Goal: Task Accomplishment & Management: Complete application form

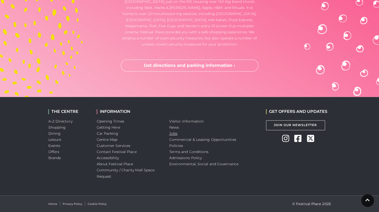
scroll to position [1523, 0]
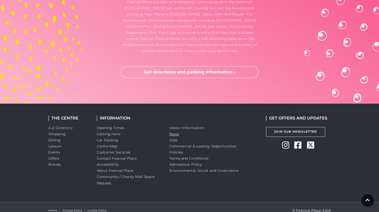
click at [171, 133] on link "News" at bounding box center [174, 134] width 10 height 5
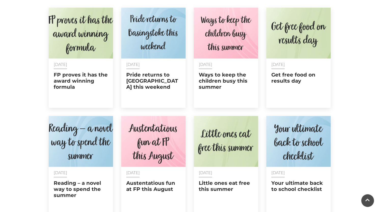
scroll to position [220, 0]
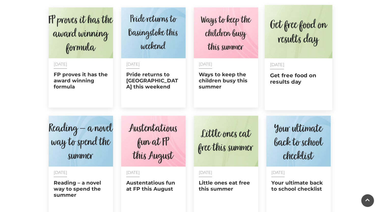
click at [293, 57] on img at bounding box center [298, 31] width 68 height 53
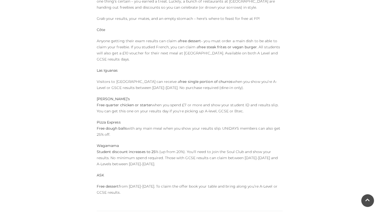
scroll to position [257, 0]
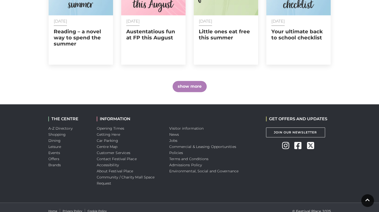
scroll to position [378, 0]
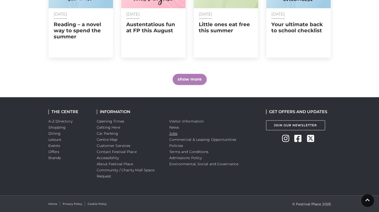
click at [171, 134] on link "Jobs" at bounding box center [173, 133] width 8 height 5
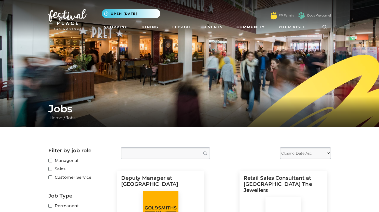
scroll to position [217, 0]
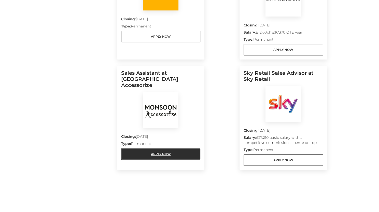
click at [168, 148] on link "Apply Now" at bounding box center [160, 153] width 79 height 11
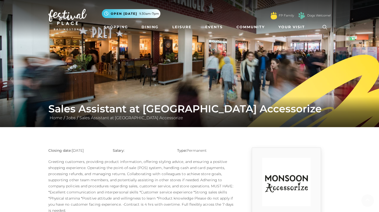
scroll to position [81, 0]
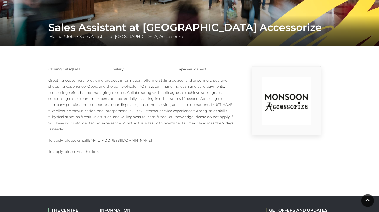
click at [90, 152] on link "this link" at bounding box center [91, 151] width 14 height 5
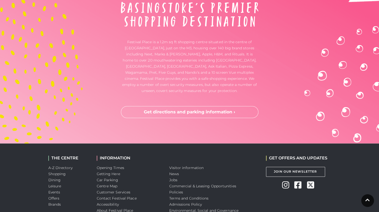
scroll to position [1526, 0]
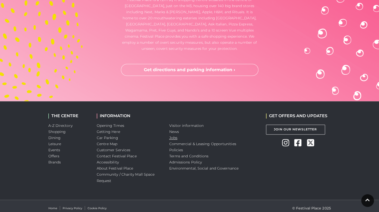
click at [175, 138] on link "Jobs" at bounding box center [173, 138] width 8 height 5
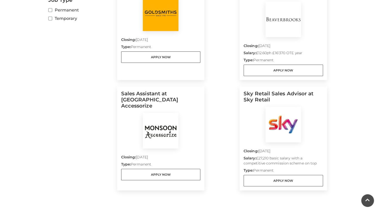
scroll to position [201, 0]
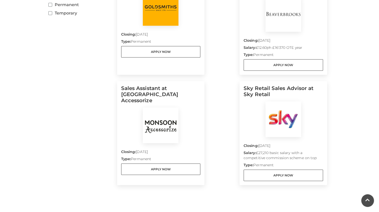
click at [170, 108] on img at bounding box center [161, 126] width 36 height 36
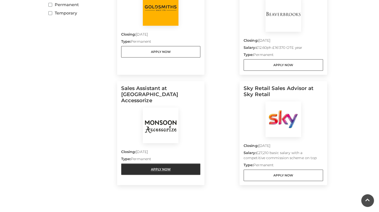
click at [158, 164] on link "Apply Now" at bounding box center [160, 169] width 79 height 11
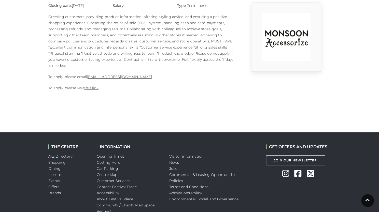
scroll to position [146, 0]
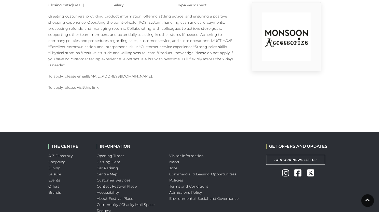
click at [90, 87] on link "this link" at bounding box center [91, 87] width 14 height 5
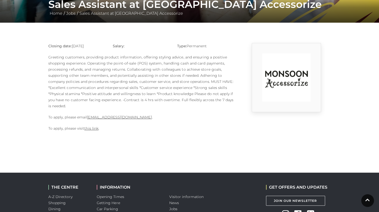
scroll to position [105, 0]
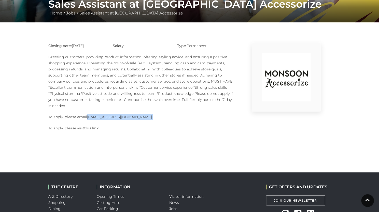
drag, startPoint x: 161, startPoint y: 117, endPoint x: 88, endPoint y: 116, distance: 73.8
click at [88, 116] on p "To apply, please email 1124m@monsoonmail.rms-metro.com ." at bounding box center [141, 117] width 186 height 6
copy p "1124m@monsoonmail.rms-metro.com ."
click at [221, 145] on body "Skip to Navigation Skip to Content Toggle navigation .st5{fill:none;stroke:#FFF…" at bounding box center [189, 91] width 379 height 392
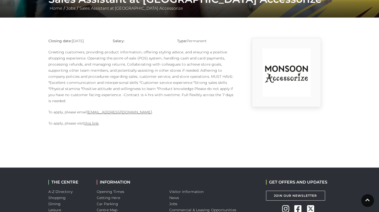
scroll to position [110, 0]
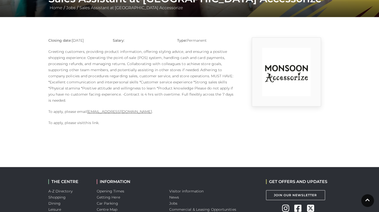
click at [91, 122] on link "this link" at bounding box center [91, 123] width 14 height 5
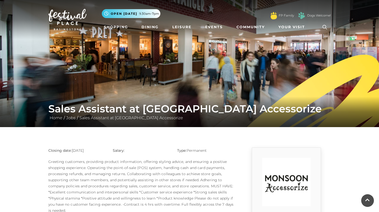
scroll to position [110, 0]
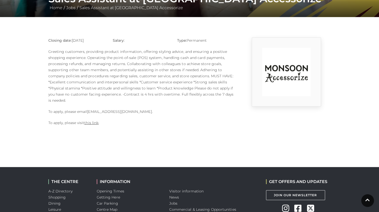
click at [152, 111] on link "[EMAIL_ADDRESS][DOMAIN_NAME]" at bounding box center [119, 111] width 65 height 5
click at [137, 112] on link "[EMAIL_ADDRESS][DOMAIN_NAME]" at bounding box center [119, 111] width 65 height 5
click at [68, 72] on p "Greeting customers, providing product information, offering styling advice, and…" at bounding box center [141, 76] width 186 height 55
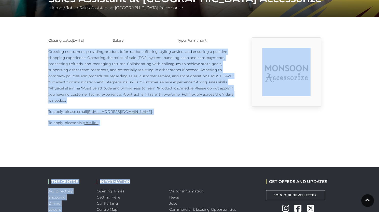
drag, startPoint x: 48, startPoint y: 51, endPoint x: 141, endPoint y: 131, distance: 122.9
click at [141, 131] on body "Skip to Navigation Skip to Content Toggle navigation .st5{fill:none;stroke:#FFF…" at bounding box center [189, 86] width 379 height 392
copy body "Greeting customers, providing product information, offering styling advice, and…"
click at [143, 132] on body "Skip to Navigation Skip to Content Toggle navigation .st5{fill:none;stroke:#FFF…" at bounding box center [189, 86] width 379 height 392
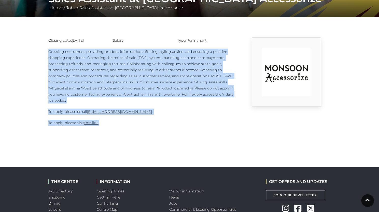
drag, startPoint x: 48, startPoint y: 53, endPoint x: 100, endPoint y: 124, distance: 87.6
click at [100, 124] on div "Closing date: 10-09-2025 Salary: Type: Permanent To apply, please email 1124m@m…" at bounding box center [141, 84] width 193 height 94
copy div "Greeting customers, providing product information, offering styling advice, and…"
click at [200, 116] on div "Closing date: 10-09-2025 Salary: Type: Permanent To apply, please email 1124m@m…" at bounding box center [141, 84] width 193 height 94
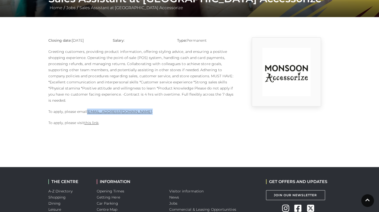
drag, startPoint x: 157, startPoint y: 111, endPoint x: 87, endPoint y: 111, distance: 69.5
click at [87, 111] on p "To apply, please email 1124m@monsoonmail.rms-metro.com ." at bounding box center [141, 112] width 186 height 6
copy p "1124m@monsoonmail.rms-metro.com ."
click at [206, 110] on p "To apply, please email 1124m@monsoonmail.rms-metro.com ." at bounding box center [141, 112] width 186 height 6
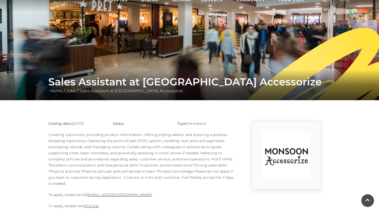
scroll to position [26, 0]
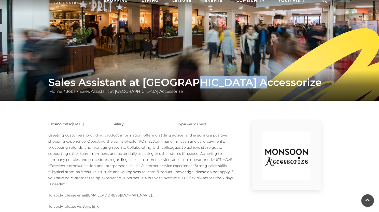
drag, startPoint x: 194, startPoint y: 82, endPoint x: 255, endPoint y: 79, distance: 60.7
click at [255, 79] on h1 "Sales Assistant at Monsoon Accessorize" at bounding box center [189, 82] width 283 height 12
copy h1 "Accessorize"
click at [233, 69] on img at bounding box center [189, 37] width 379 height 127
click at [163, 159] on p "Greeting customers, providing product information, offering styling advice, and…" at bounding box center [141, 159] width 186 height 55
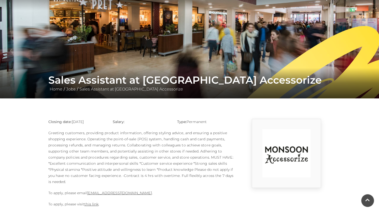
scroll to position [29, 0]
